Goal: Information Seeking & Learning: Learn about a topic

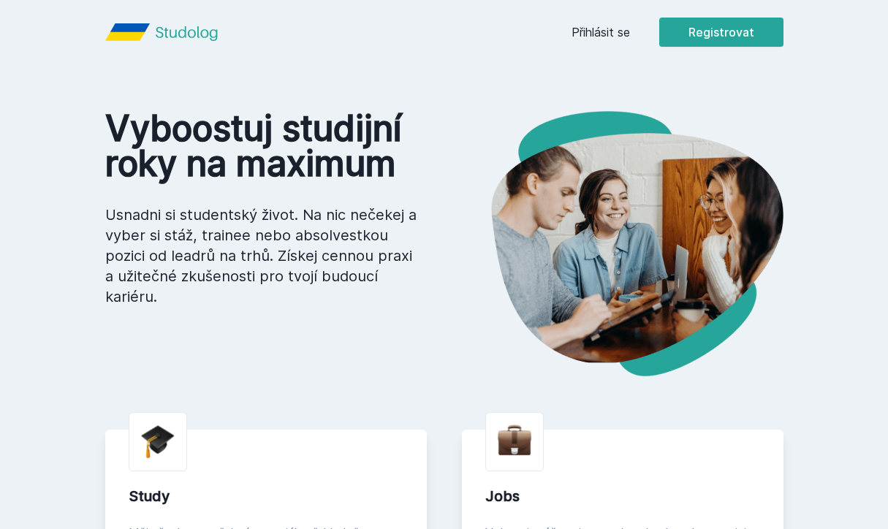
click at [613, 22] on div "Přihlásit se Registrovat" at bounding box center [678, 32] width 212 height 29
click at [608, 35] on link "Přihlásit se" at bounding box center [601, 32] width 58 height 18
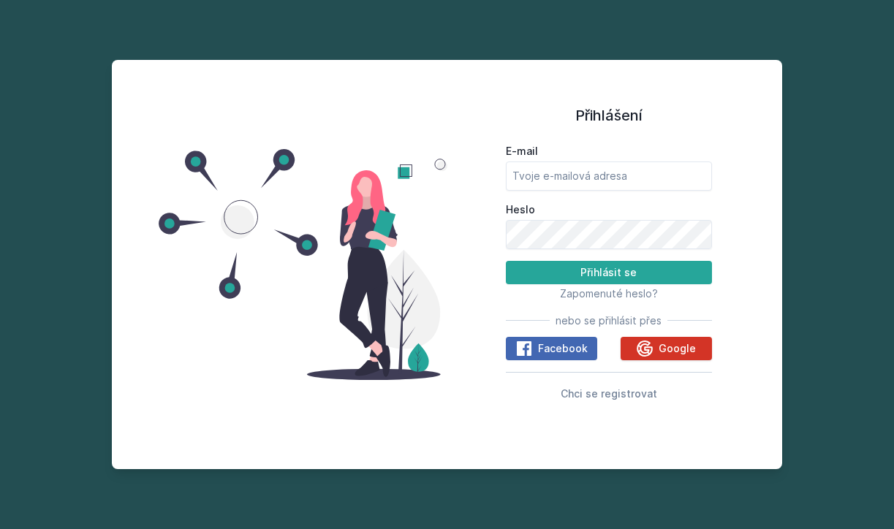
click at [626, 344] on button "Google" at bounding box center [666, 348] width 91 height 23
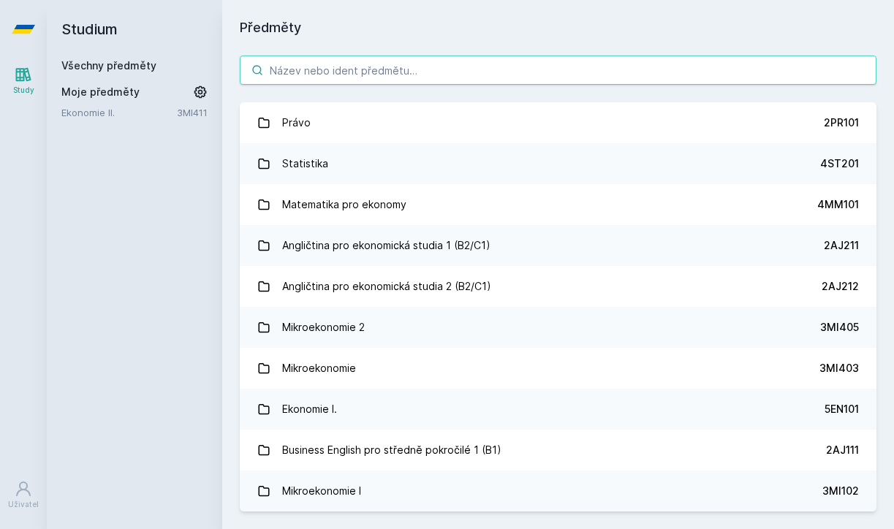
click at [403, 69] on input "search" at bounding box center [558, 70] width 637 height 29
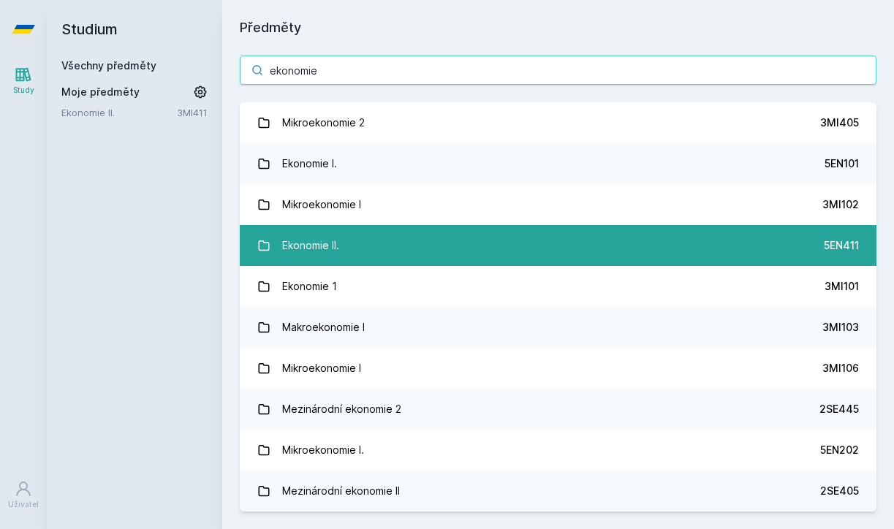
type input "ekonomie"
click at [676, 264] on link "Ekonomie II. 5EN411" at bounding box center [558, 245] width 637 height 41
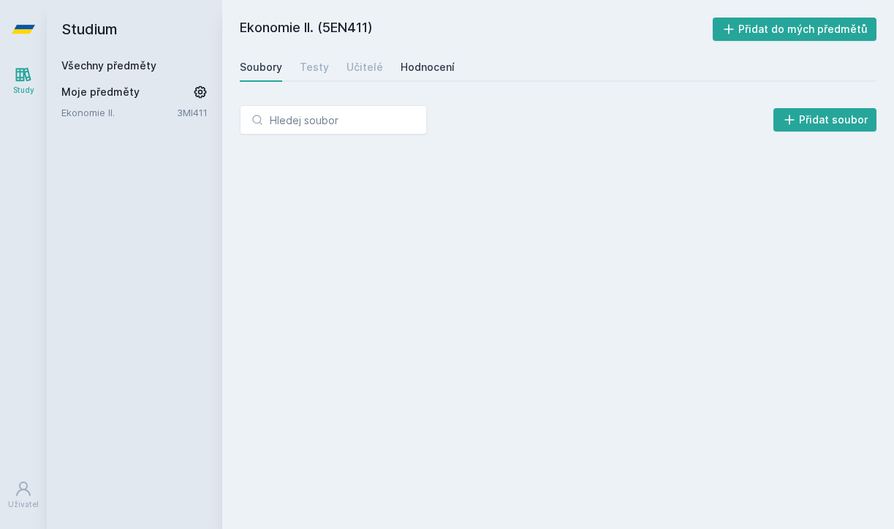
click at [404, 79] on link "Hodnocení" at bounding box center [428, 67] width 54 height 29
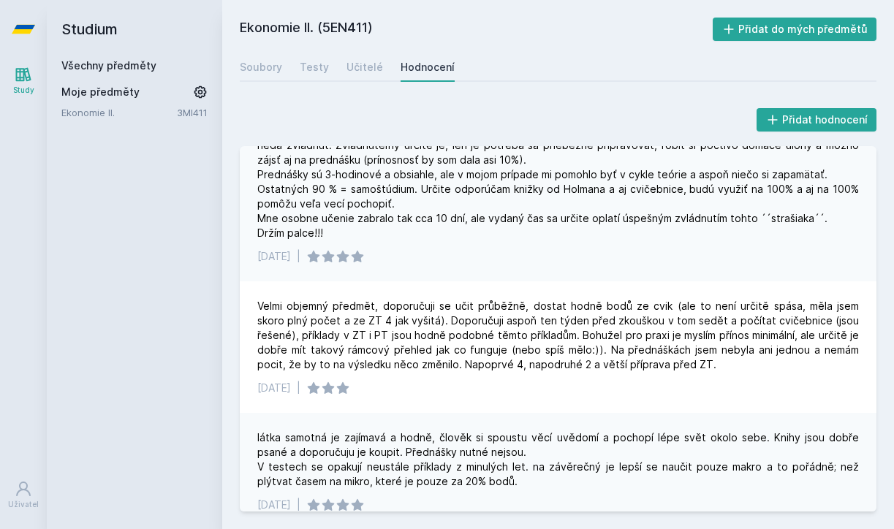
scroll to position [1577, 0]
